Goal: Use online tool/utility: Utilize a website feature to perform a specific function

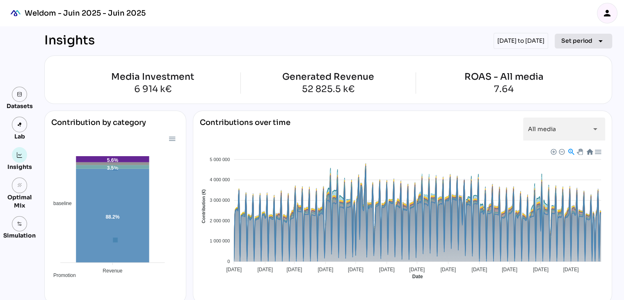
click at [585, 43] on span "Set period" at bounding box center [577, 41] width 31 height 10
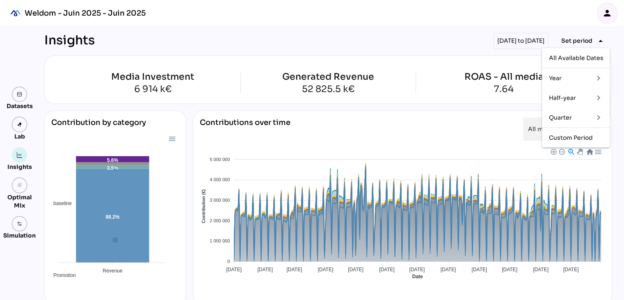
click at [559, 78] on div "Year" at bounding box center [568, 78] width 38 height 7
click at [526, 101] on div "2024" at bounding box center [528, 97] width 15 height 7
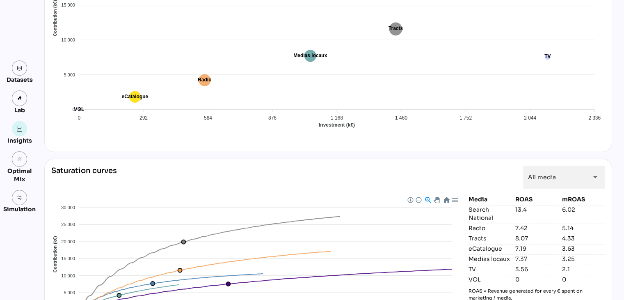
scroll to position [680, 0]
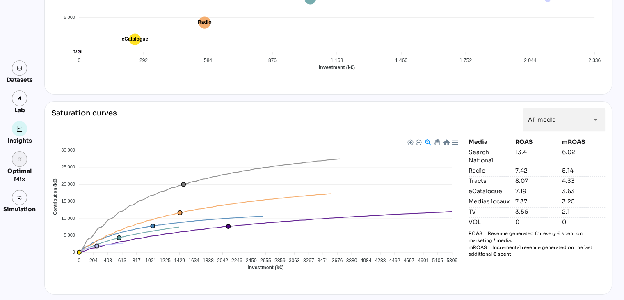
click at [21, 155] on link "grain" at bounding box center [20, 159] width 16 height 16
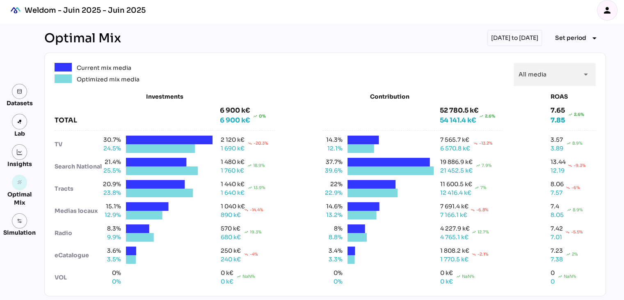
scroll to position [5, 0]
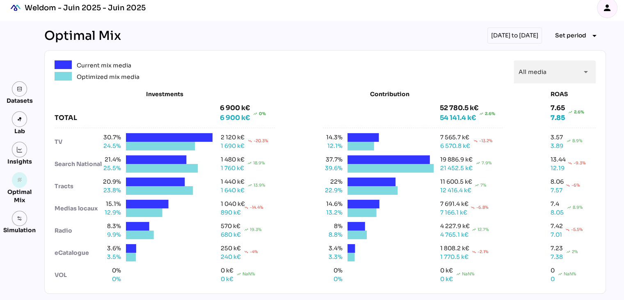
click at [527, 35] on div "[DATE] to [DATE]" at bounding box center [515, 36] width 55 height 16
click at [9, 229] on div "Simulation" at bounding box center [19, 230] width 32 height 8
click at [20, 217] on img at bounding box center [20, 219] width 6 height 6
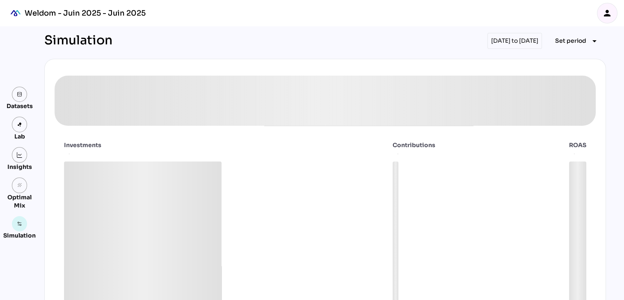
scroll to position [5, 0]
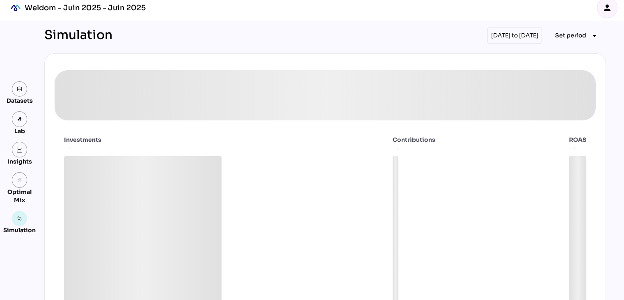
click at [509, 30] on div "[DATE] to [DATE]" at bounding box center [515, 36] width 55 height 16
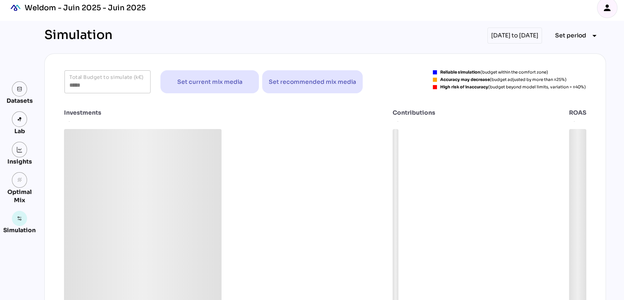
click at [369, 29] on div "Simulation [DATE] to [DATE] Set period arrow_drop_down" at bounding box center [325, 36] width 562 height 16
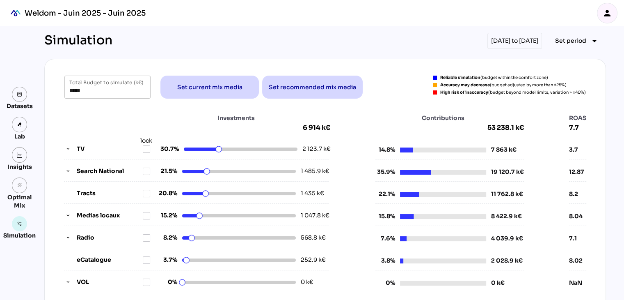
scroll to position [1, 0]
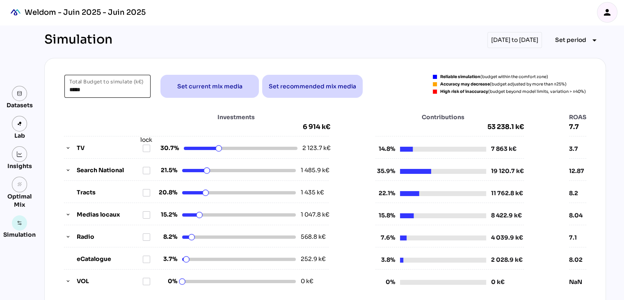
click at [85, 89] on input "*****" at bounding box center [107, 86] width 76 height 23
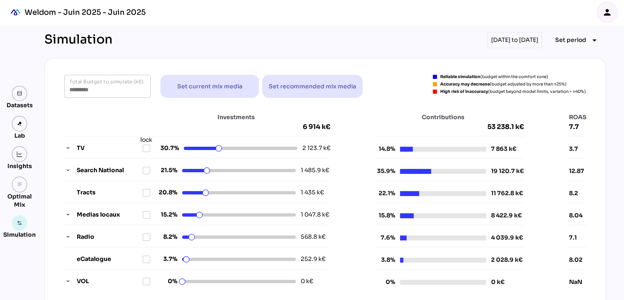
click at [234, 56] on div "Simulation [DATE] to [DATE] Set period arrow_drop_down ********* Total Budget t…" at bounding box center [325, 291] width 575 height 533
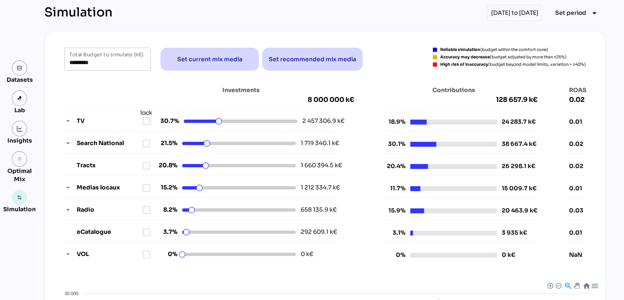
scroll to position [30, 0]
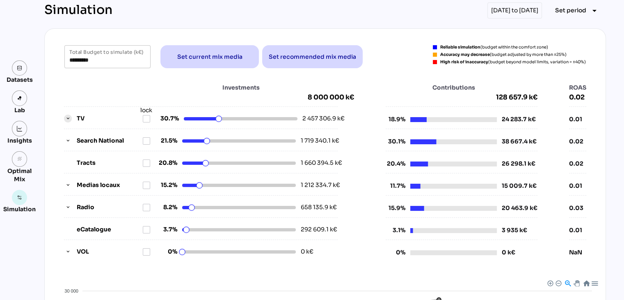
click at [65, 119] on icon "button" at bounding box center [68, 119] width 6 height 6
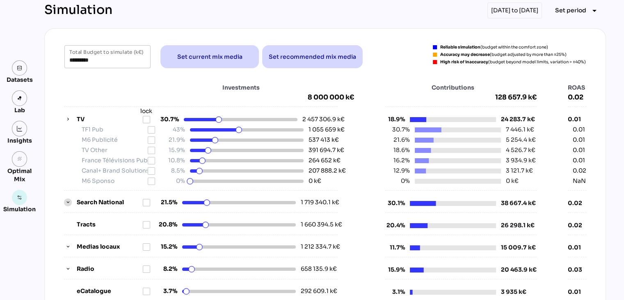
click at [66, 201] on icon "button" at bounding box center [68, 203] width 6 height 6
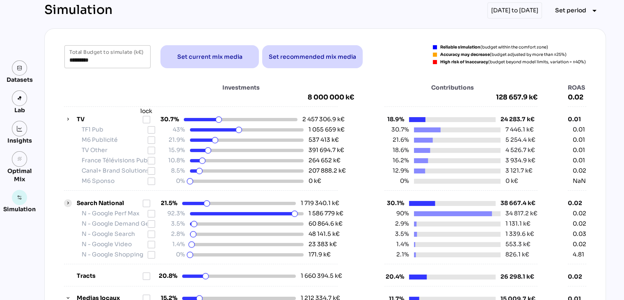
click at [66, 201] on icon "button" at bounding box center [68, 203] width 6 height 6
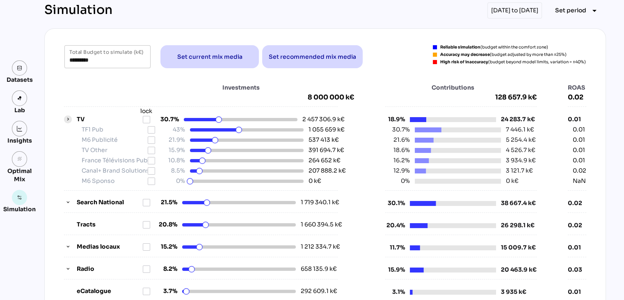
click at [65, 120] on icon "button" at bounding box center [68, 120] width 6 height 6
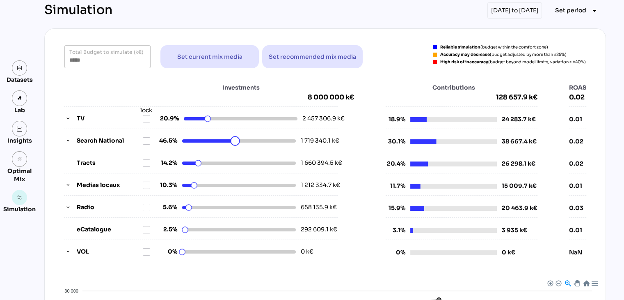
drag, startPoint x: 202, startPoint y: 141, endPoint x: 232, endPoint y: 136, distance: 30.0
click at [232, 136] on html "Weldom - Juin 2025 - Juin 2025 person Datasets Lab Insights grain Optimal Mix S…" at bounding box center [312, 250] width 624 height 560
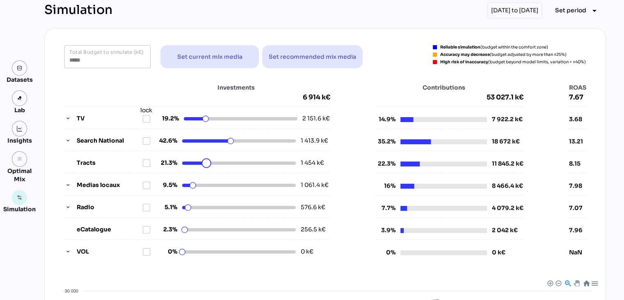
drag, startPoint x: 193, startPoint y: 161, endPoint x: 205, endPoint y: 164, distance: 12.4
click at [205, 164] on html "Weldom - Juin 2025 - Juin 2025 person Datasets Lab Insights grain Optimal Mix S…" at bounding box center [312, 250] width 624 height 560
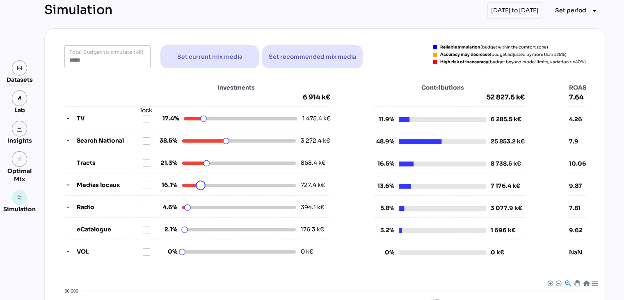
drag, startPoint x: 188, startPoint y: 184, endPoint x: 200, endPoint y: 184, distance: 12.3
click at [200, 184] on html "Weldom - Juin 2025 - Juin 2025 person Datasets Lab Insights grain Optimal Mix S…" at bounding box center [312, 250] width 624 height 560
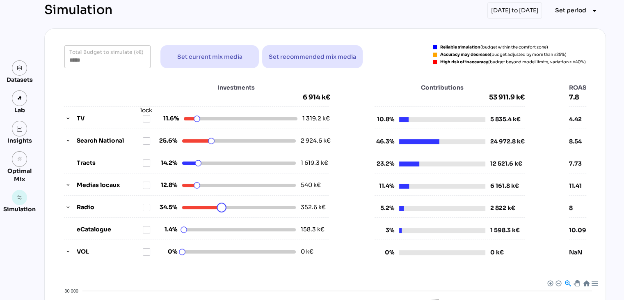
drag, startPoint x: 182, startPoint y: 207, endPoint x: 218, endPoint y: 204, distance: 36.3
click at [218, 204] on html "Weldom - Juin 2025 - Juin 2025 person Datasets Lab Insights grain Optimal Mix S…" at bounding box center [312, 250] width 624 height 560
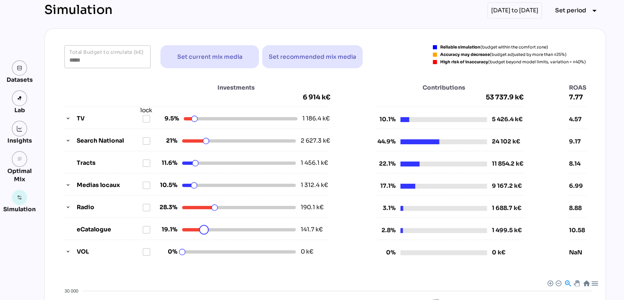
drag, startPoint x: 179, startPoint y: 229, endPoint x: 204, endPoint y: 228, distance: 24.6
click at [204, 228] on html "Weldom - Juin 2025 - Juin 2025 person Datasets Lab Insights grain Optimal Mix S…" at bounding box center [312, 250] width 624 height 560
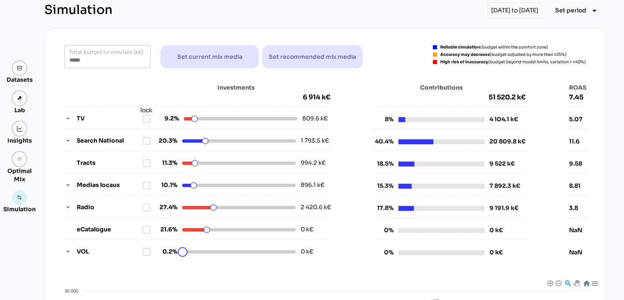
drag, startPoint x: 179, startPoint y: 251, endPoint x: 203, endPoint y: 248, distance: 23.9
click at [203, 248] on html "Weldom - Juin 2025 - Juin 2025 person Datasets Lab Insights grain Optimal Mix S…" at bounding box center [312, 250] width 624 height 560
drag, startPoint x: 203, startPoint y: 252, endPoint x: 188, endPoint y: 253, distance: 15.2
click at [188, 253] on html "Weldom - Juin 2025 - Juin 2025 person Datasets Lab Insights grain Optimal Mix S…" at bounding box center [312, 250] width 624 height 560
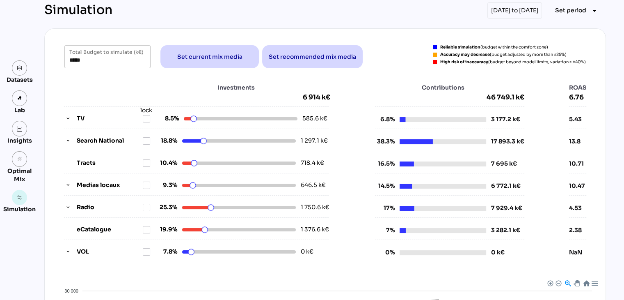
drag, startPoint x: 190, startPoint y: 187, endPoint x: 204, endPoint y: 187, distance: 13.5
click at [204, 187] on html "Weldom - Juin 2025 - Juin 2025 person Datasets Lab Insights grain Optimal Mix S…" at bounding box center [312, 250] width 624 height 560
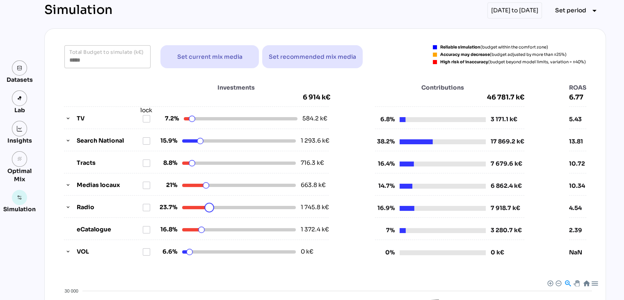
drag, startPoint x: 206, startPoint y: 206, endPoint x: 224, endPoint y: 206, distance: 18.1
click at [224, 206] on html "Weldom - Juin 2025 - Juin 2025 person Datasets Lab Insights grain Optimal Mix S…" at bounding box center [312, 250] width 624 height 560
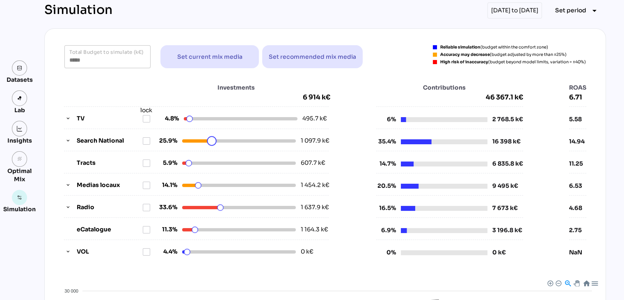
drag, startPoint x: 194, startPoint y: 143, endPoint x: 209, endPoint y: 142, distance: 14.8
click at [209, 142] on html "Weldom - Juin 2025 - Juin 2025 person Datasets Lab Insights grain Optimal Mix S…" at bounding box center [312, 250] width 624 height 560
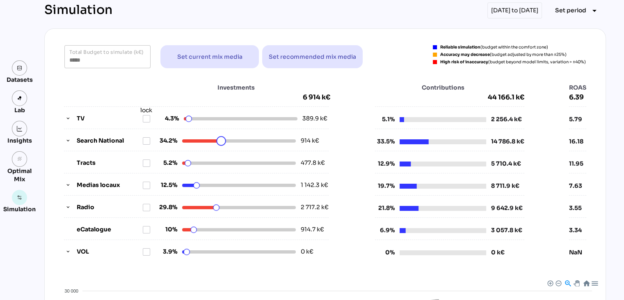
drag, startPoint x: 209, startPoint y: 142, endPoint x: 246, endPoint y: 142, distance: 37.4
click at [246, 142] on html "Weldom - Juin 2025 - Juin 2025 person Datasets Lab Insights grain Optimal Mix S…" at bounding box center [312, 250] width 624 height 560
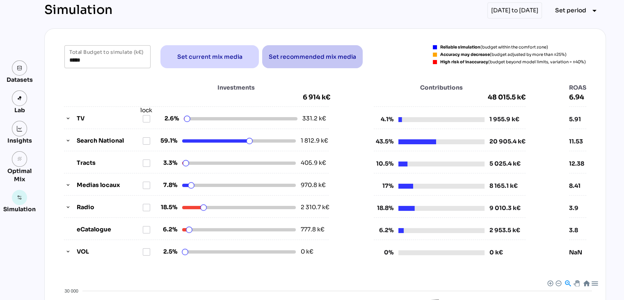
click at [282, 52] on span "Set recommended mix media" at bounding box center [312, 57] width 87 height 10
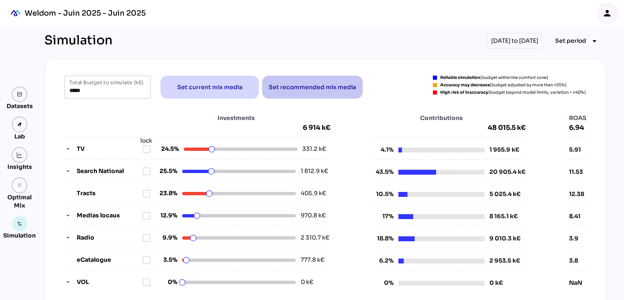
type input "*****"
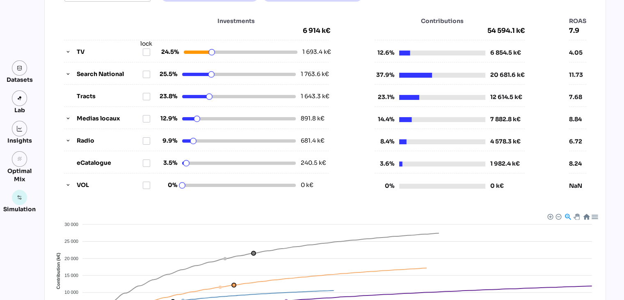
scroll to position [224, 0]
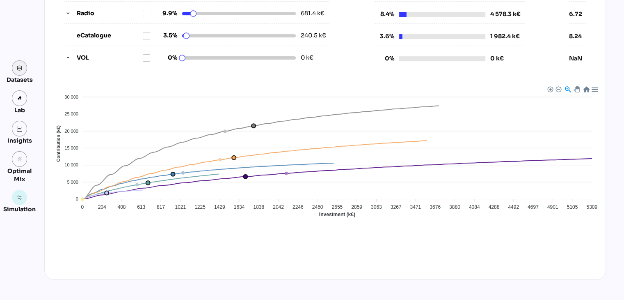
click at [20, 65] on img at bounding box center [20, 68] width 6 height 6
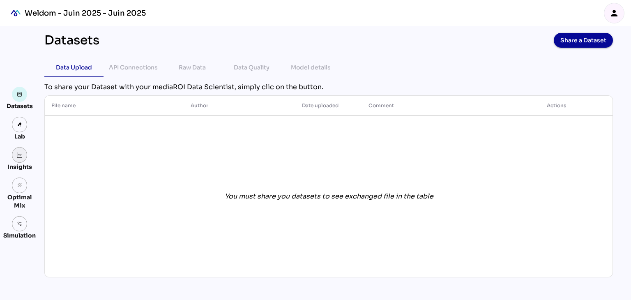
click at [18, 156] on img at bounding box center [20, 155] width 6 height 6
